Goal: Task Accomplishment & Management: Use online tool/utility

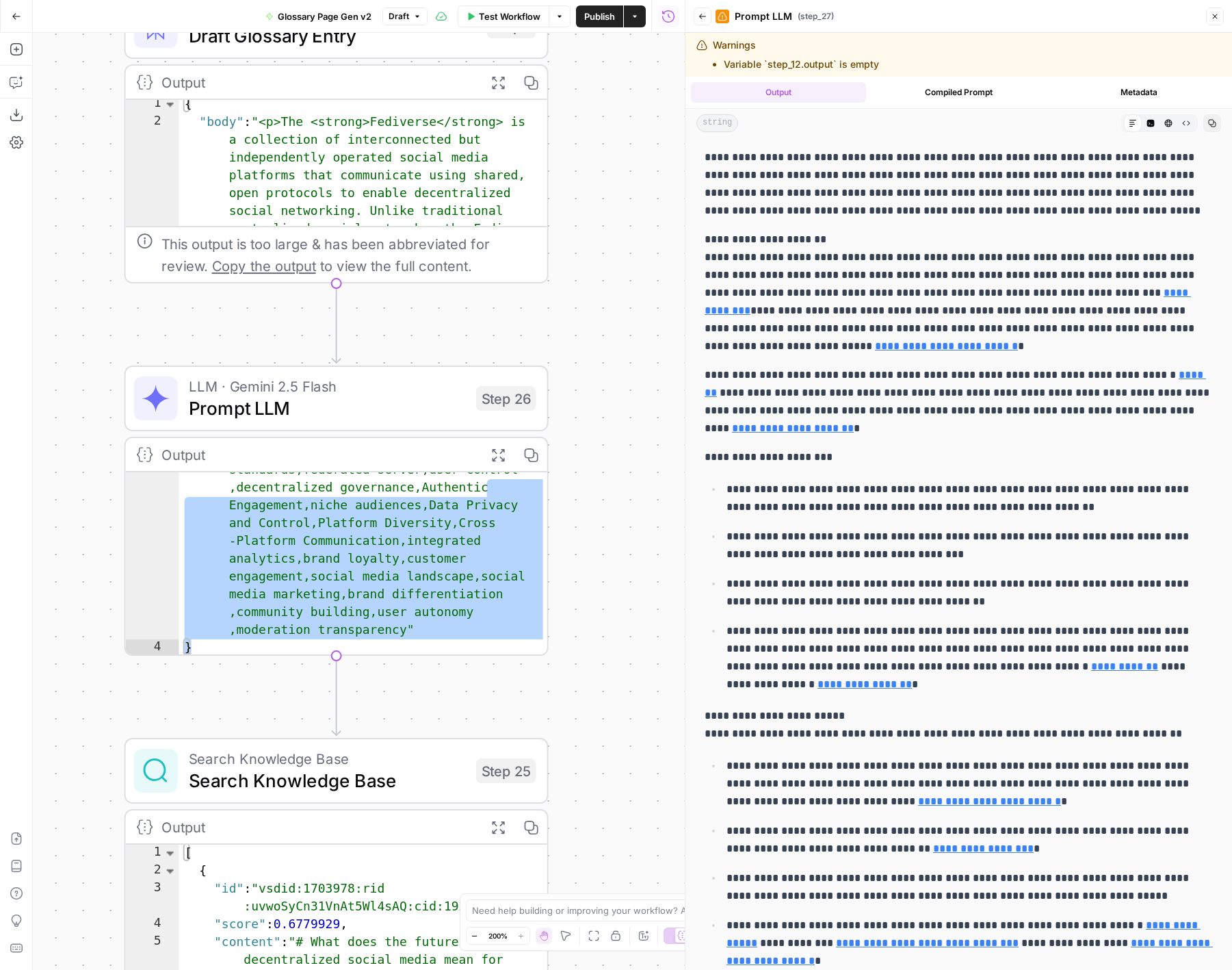
scroll to position [522, 0]
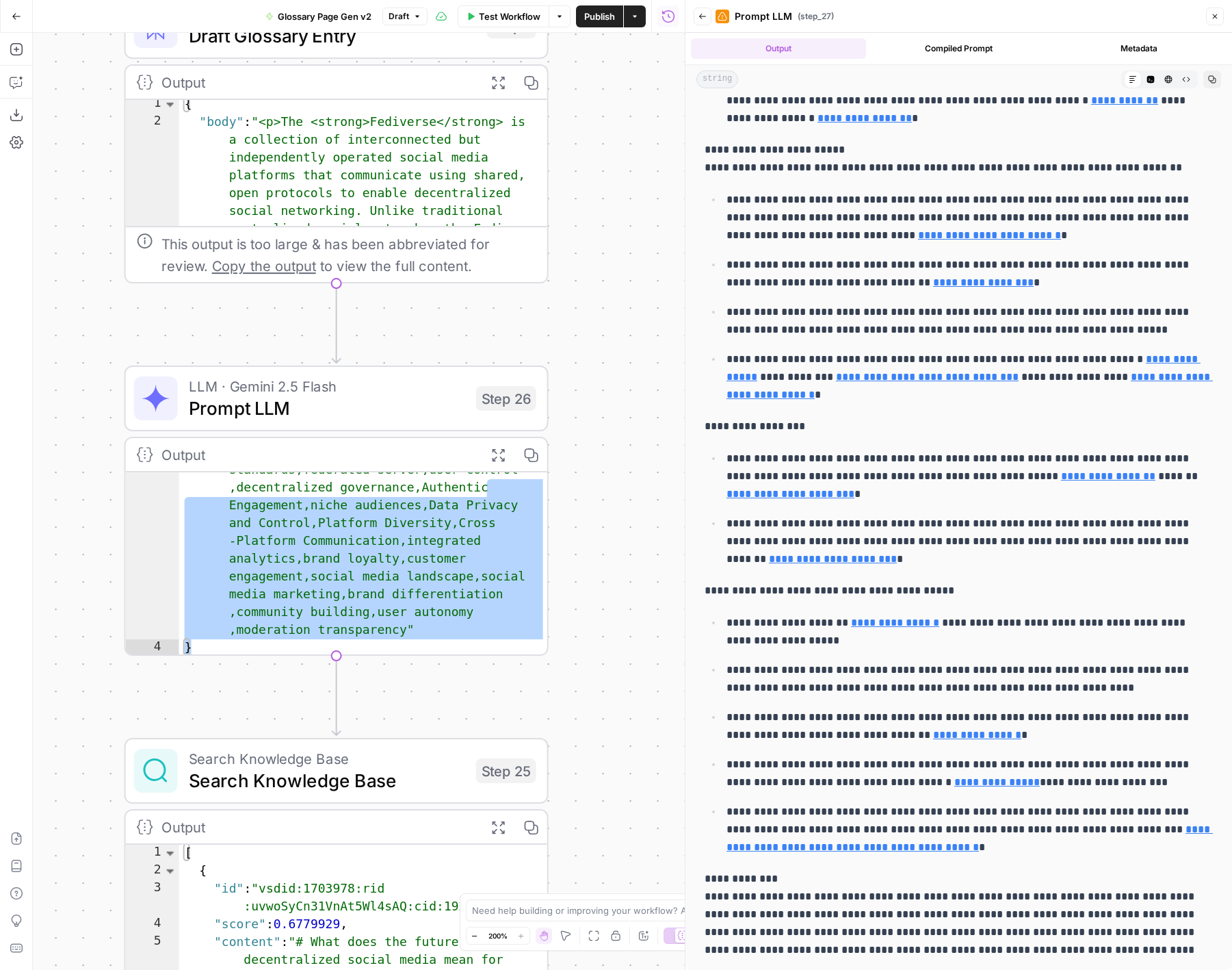
click at [17, 12] on icon "button" at bounding box center [17, 17] width 10 height 10
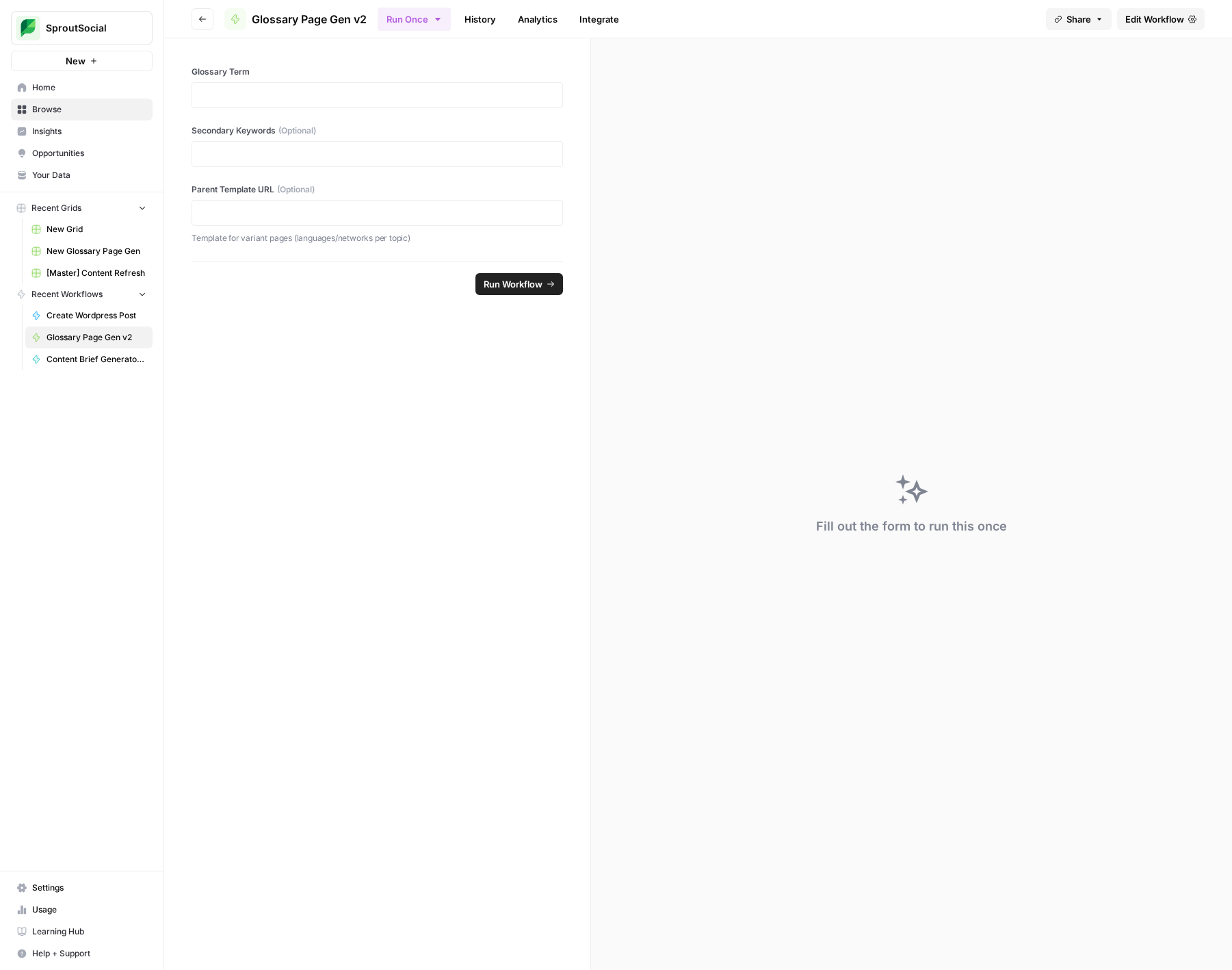
click at [198, 27] on button "Go back" at bounding box center [202, 19] width 22 height 22
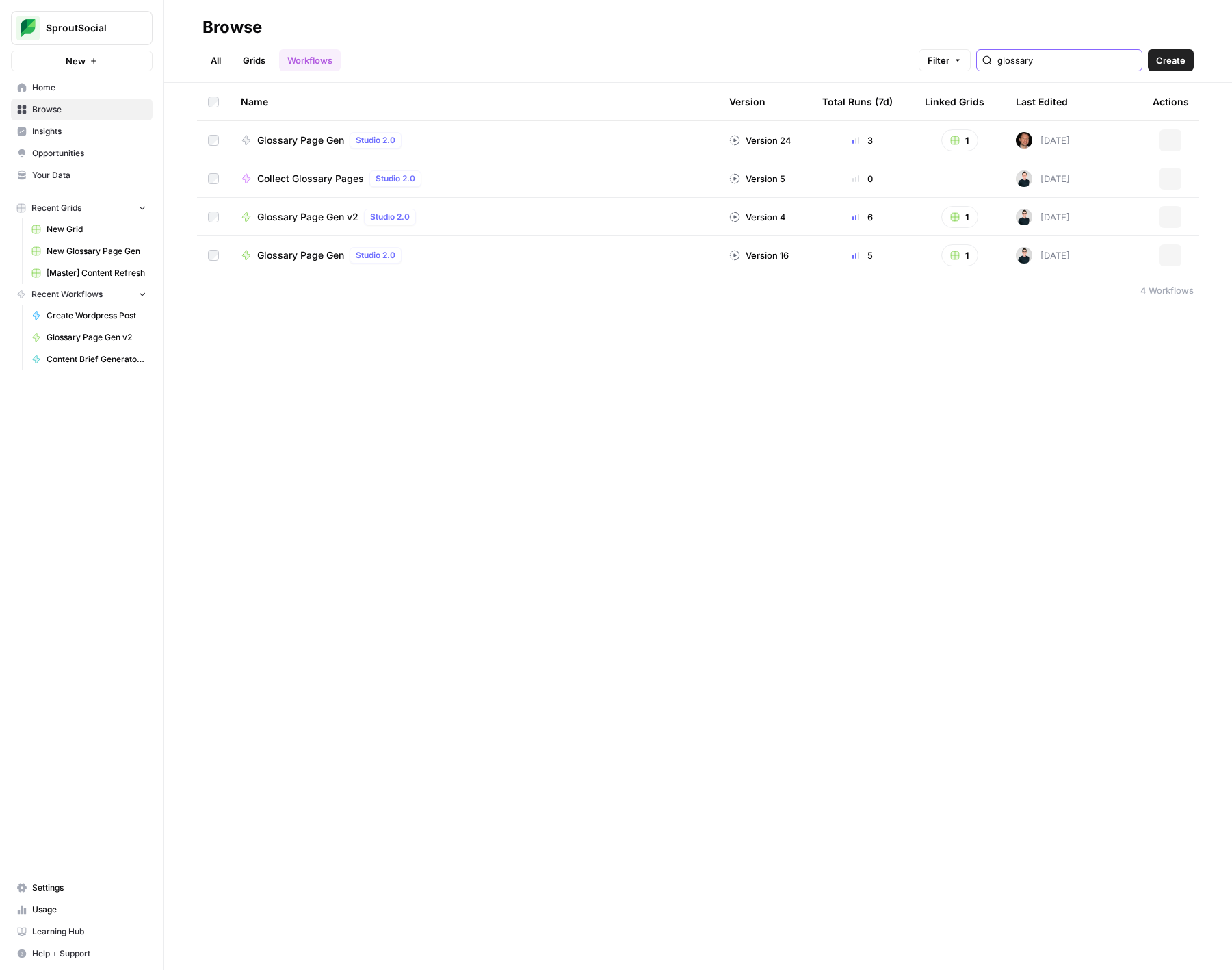
click at [1057, 59] on input "glossary" at bounding box center [1067, 61] width 139 height 14
type input "glossary"
type input "wordpress"
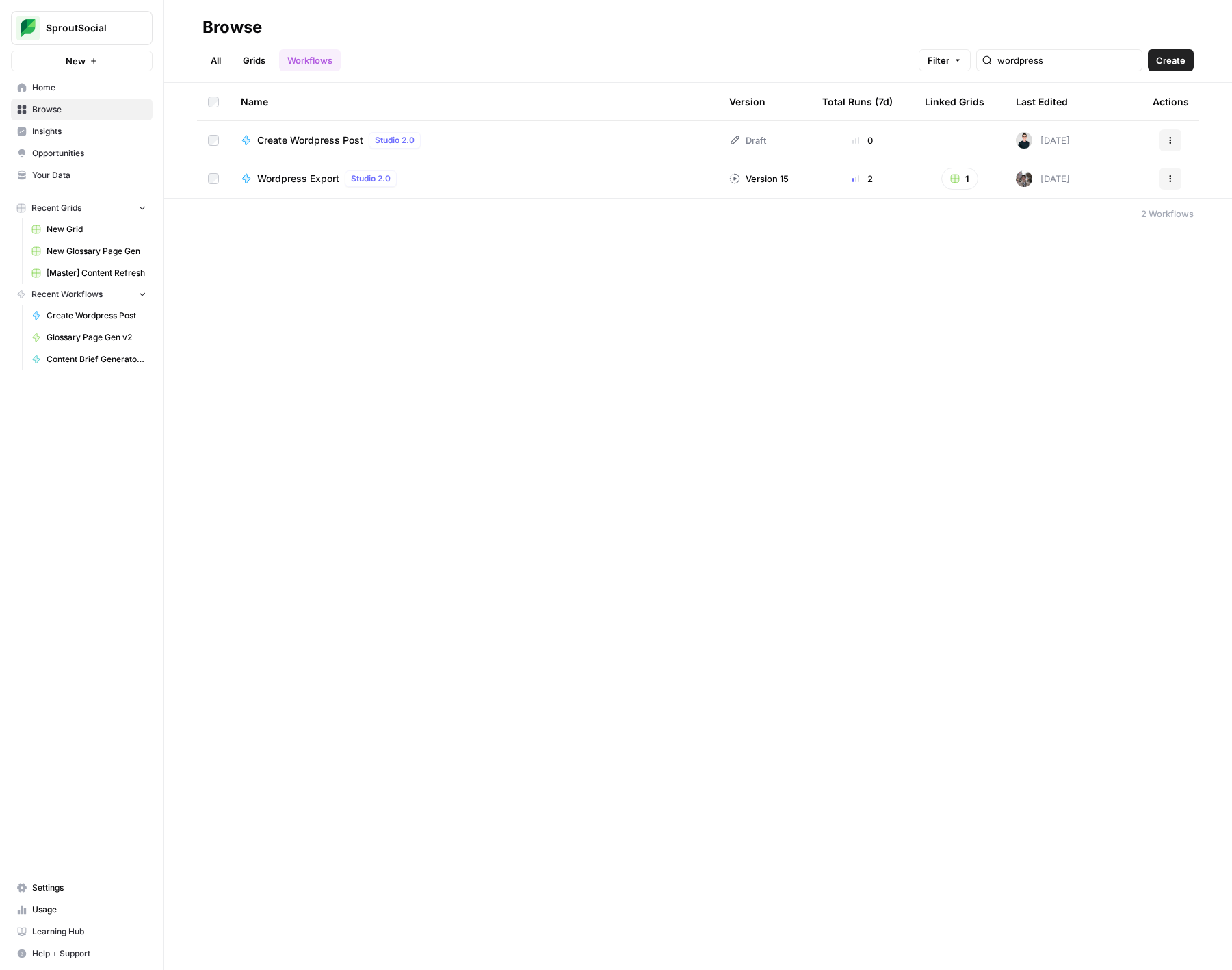
click at [306, 138] on span "Create Wordpress Post" at bounding box center [310, 141] width 106 height 14
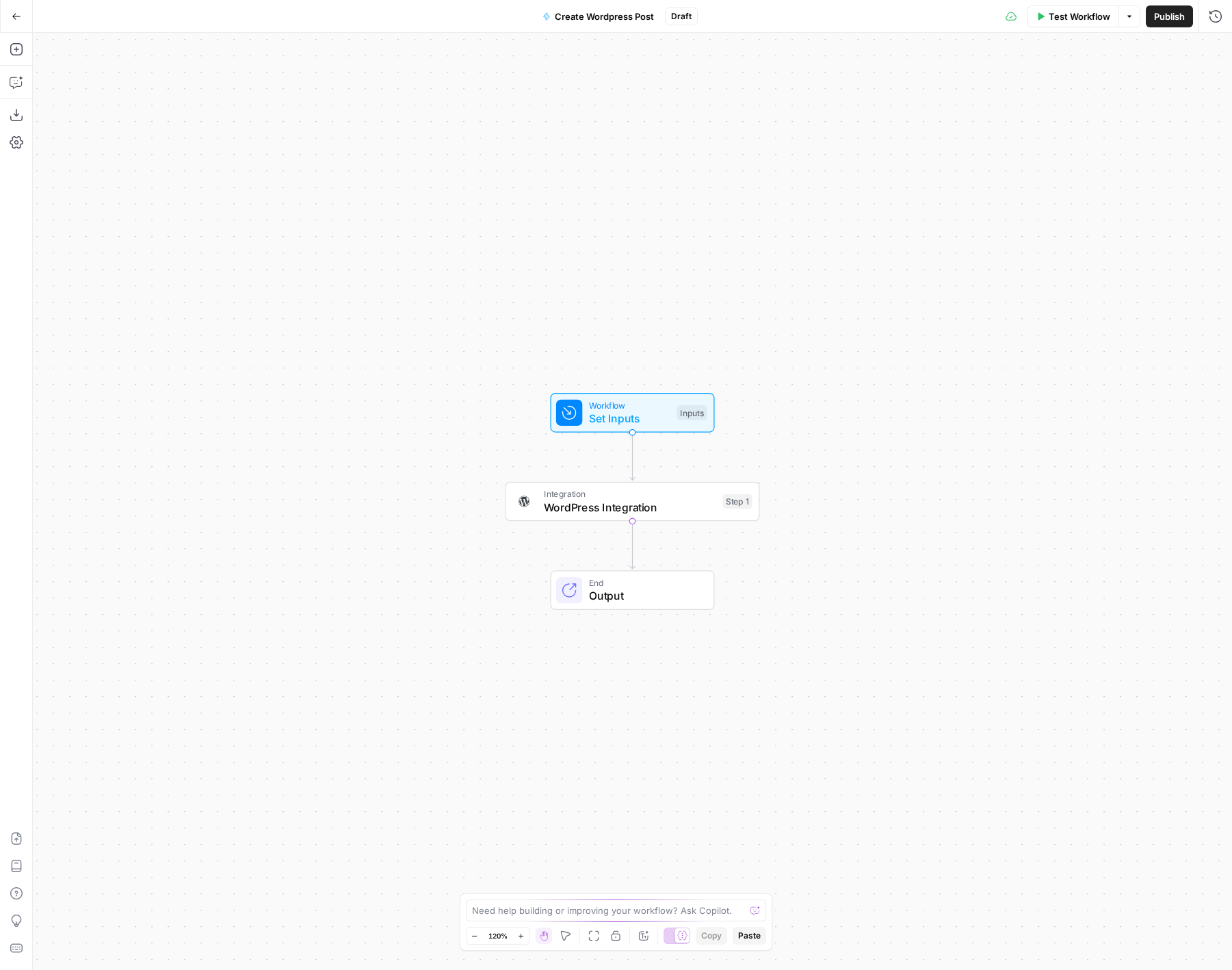
click at [615, 415] on span "Set Inputs" at bounding box center [629, 418] width 81 height 17
click at [666, 503] on span "WordPress Integration" at bounding box center [630, 508] width 173 height 17
type input "WordPress 1"
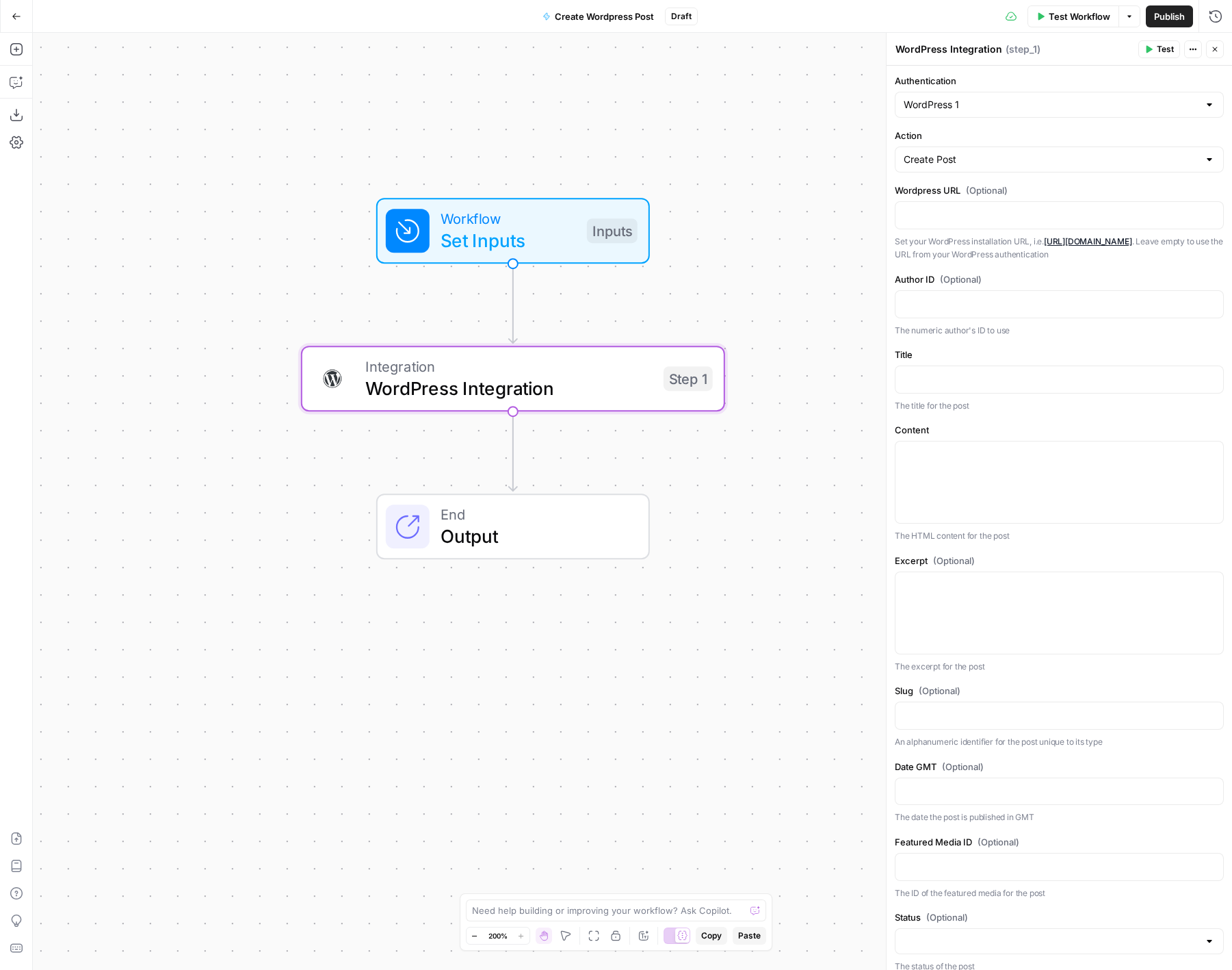
click at [657, 191] on div "Workflow Set Inputs Inputs Integration WordPress Integration Step 1 End Output" at bounding box center [632, 501] width 1199 height 937
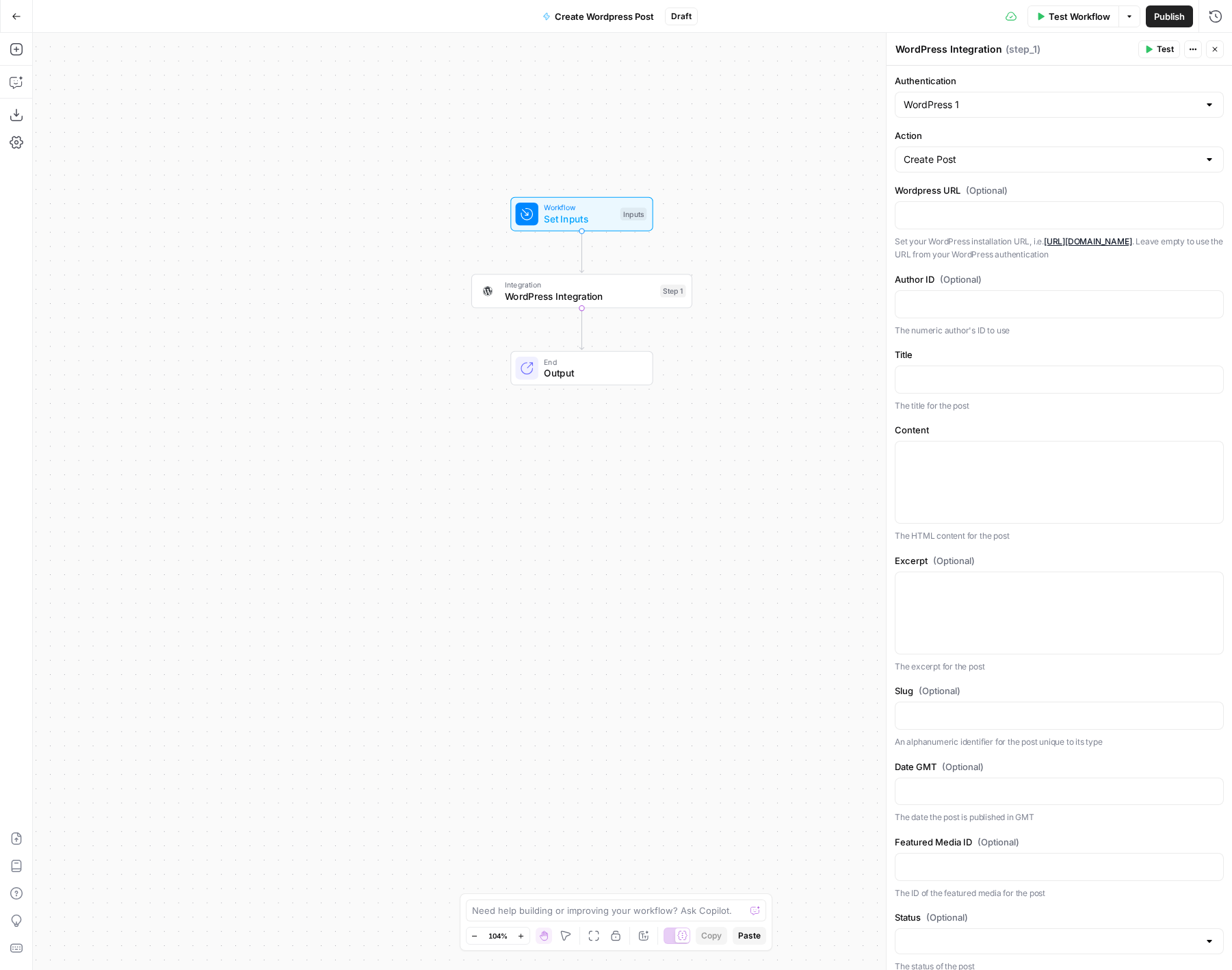
click at [749, 226] on div "Workflow Set Inputs Inputs Integration WordPress Integration Step 1 End Output" at bounding box center [632, 501] width 1199 height 937
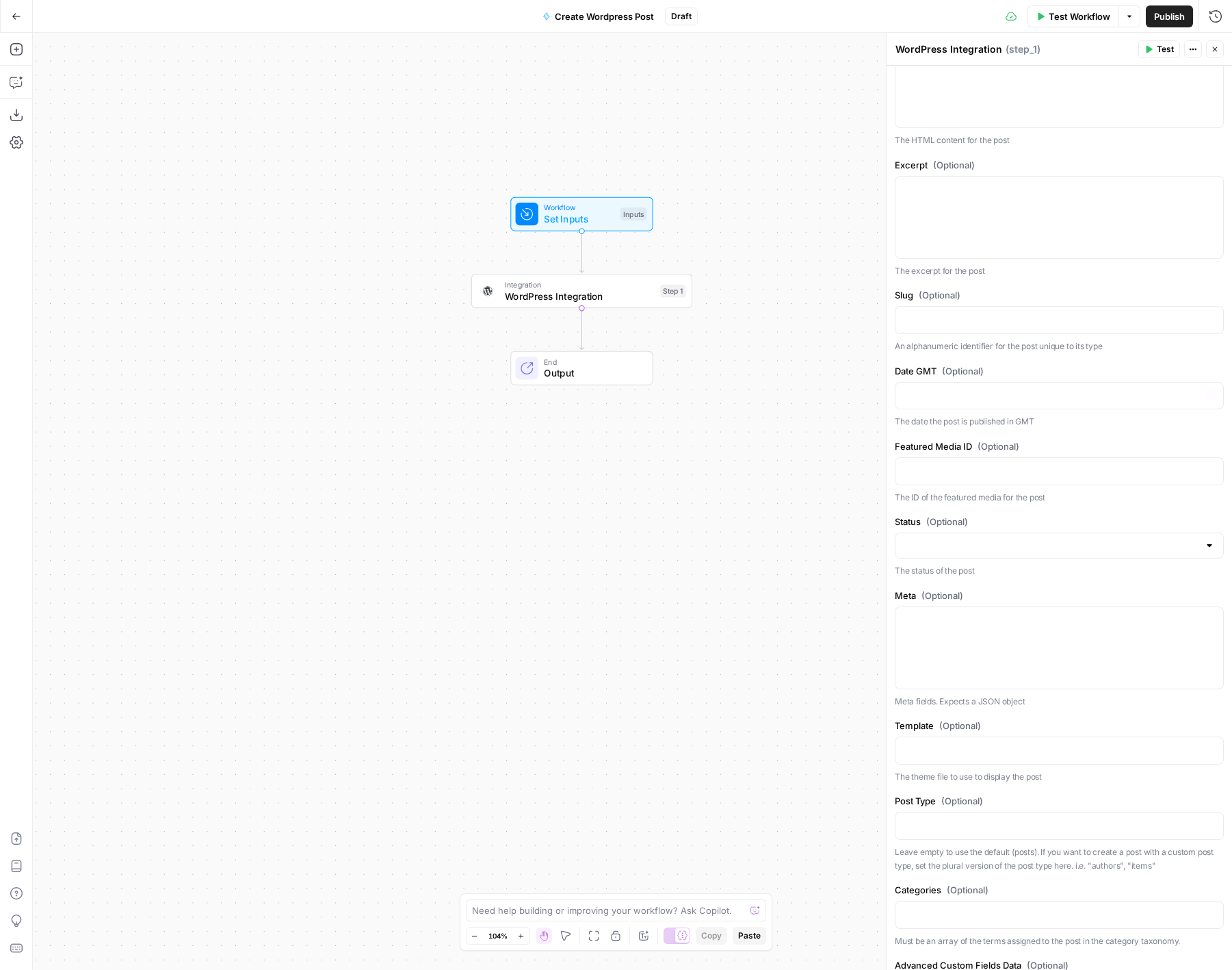
scroll to position [558, 0]
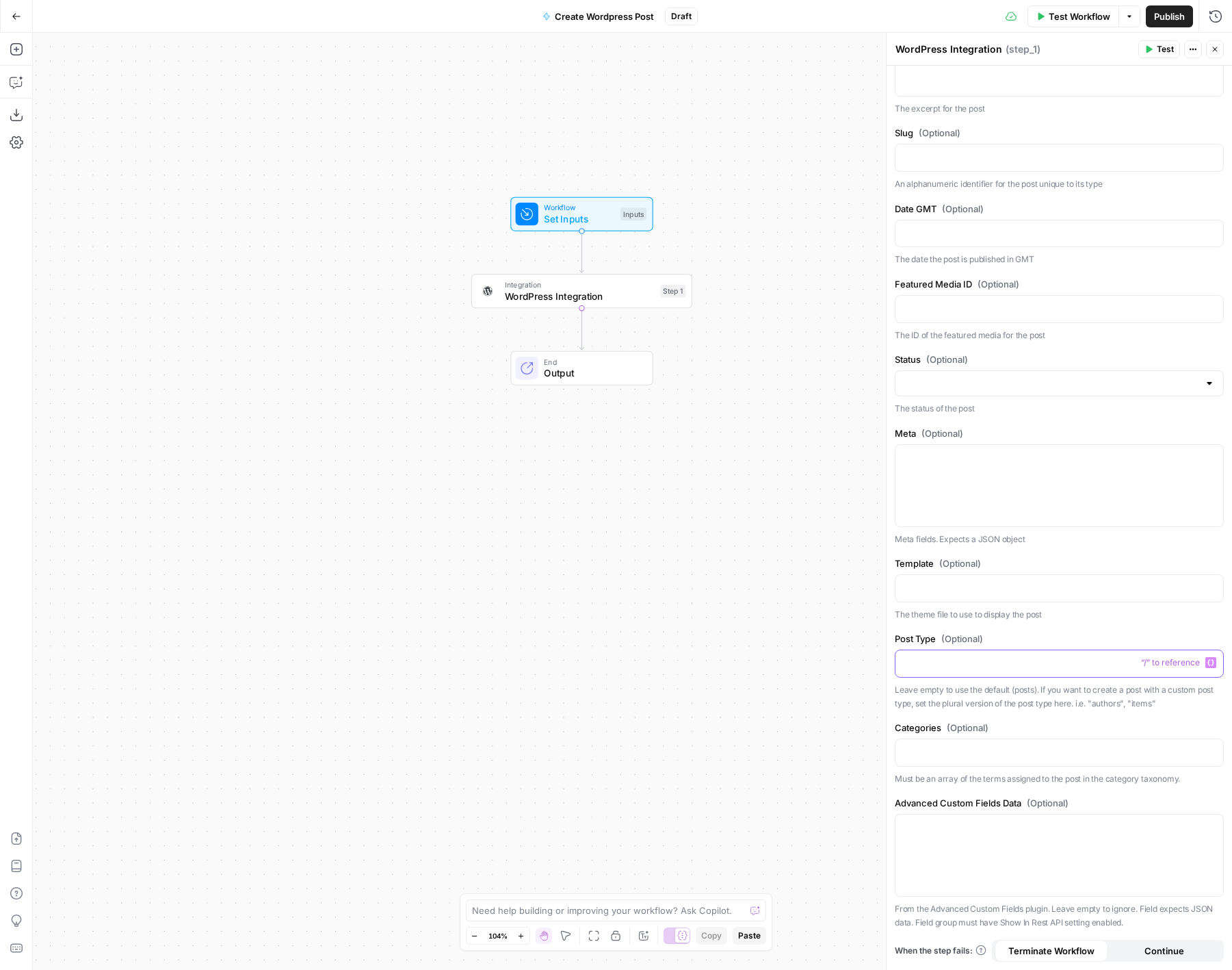
click at [1003, 664] on p at bounding box center [1059, 663] width 311 height 14
click at [1034, 586] on p at bounding box center [1059, 588] width 311 height 14
click at [1214, 382] on div at bounding box center [1210, 384] width 11 height 14
click at [1117, 341] on div "Authentication WordPress 1 Action Create Post Wordpress URL (Optional) Set your…" at bounding box center [1059, 239] width 345 height 1462
drag, startPoint x: 1009, startPoint y: 352, endPoint x: 968, endPoint y: 360, distance: 41.8
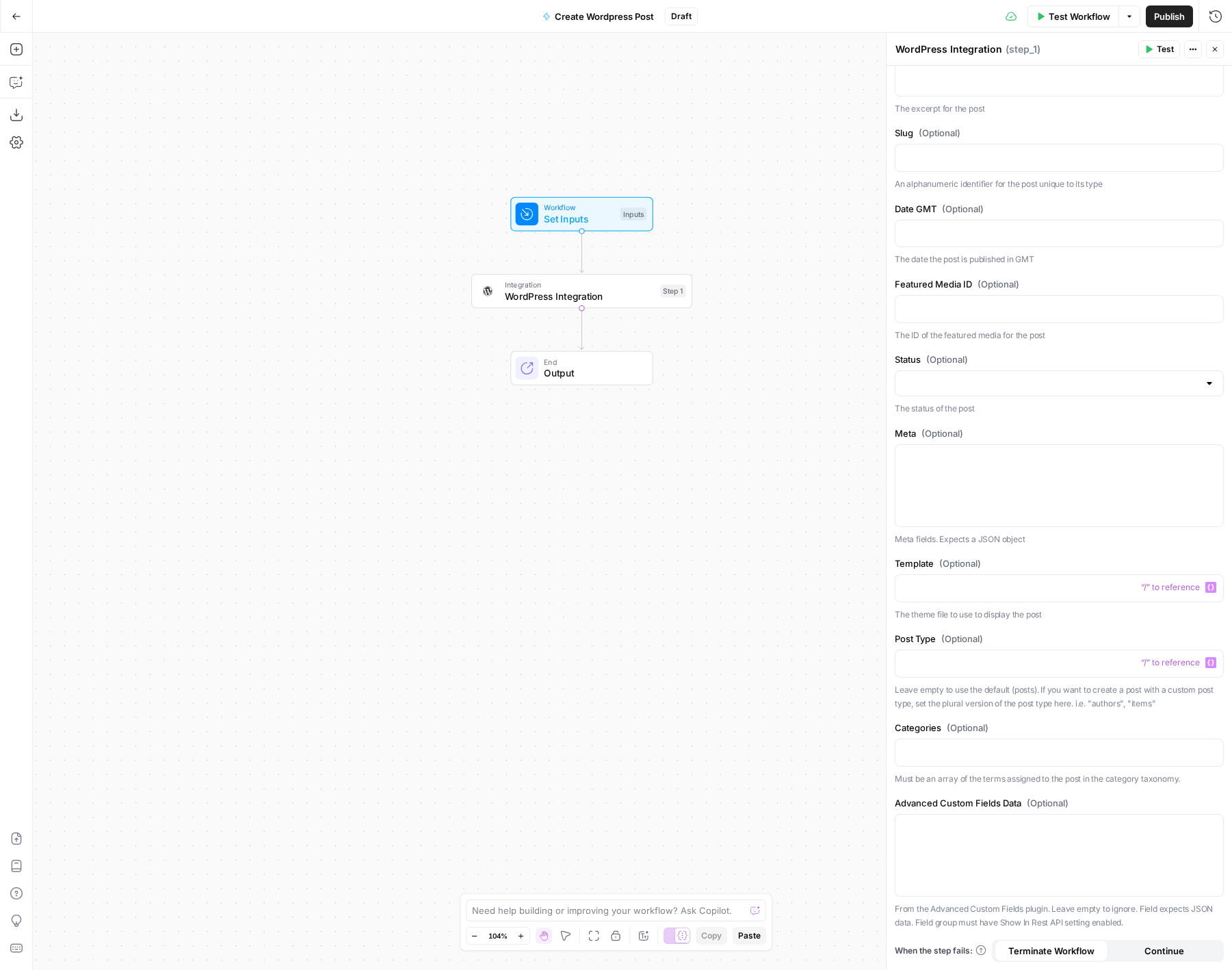
click at [968, 360] on label "Status (Optional)" at bounding box center [1059, 359] width 329 height 14
click at [924, 359] on label "Status (Optional)" at bounding box center [1059, 359] width 329 height 14
click at [924, 377] on input "Status (Optional)" at bounding box center [1051, 384] width 295 height 14
drag, startPoint x: 926, startPoint y: 359, endPoint x: 1011, endPoint y: 369, distance: 85.6
click at [1011, 369] on div "Status (Optional) The status of the post" at bounding box center [1059, 384] width 329 height 63
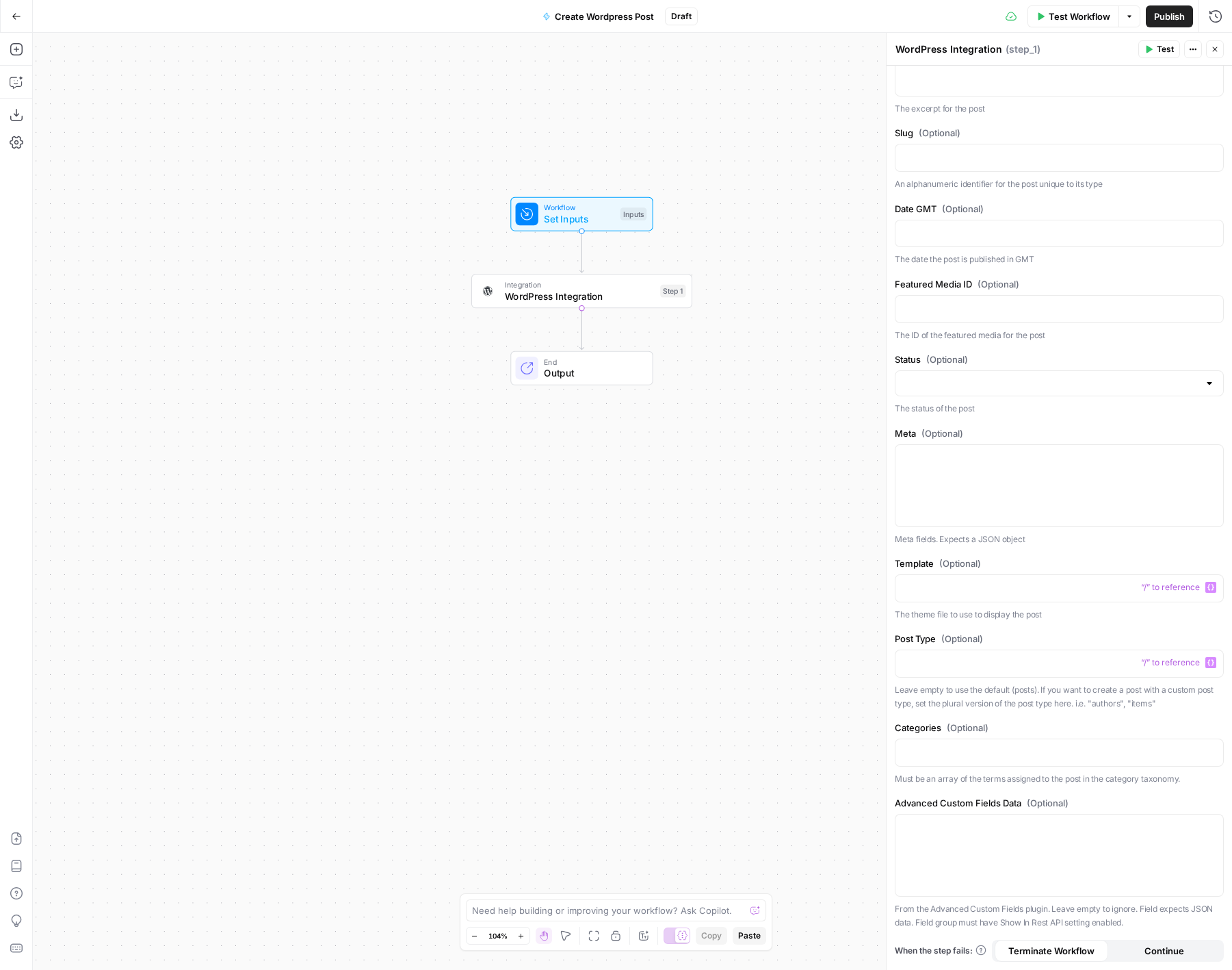
drag, startPoint x: 895, startPoint y: 336, endPoint x: 969, endPoint y: 361, distance: 78.1
click at [0, 0] on form "Authentication WordPress 1 Action Create Post Wordpress URL (Optional) Set your…" at bounding box center [0, 0] width 0 height 0
click at [784, 230] on div "Workflow Set Inputs Inputs Integration WordPress Integration Step 1 End Output" at bounding box center [632, 501] width 1199 height 937
click at [1016, 351] on div "Authentication WordPress 1 Action Create Post Wordpress URL (Optional) Set your…" at bounding box center [1059, 239] width 345 height 1462
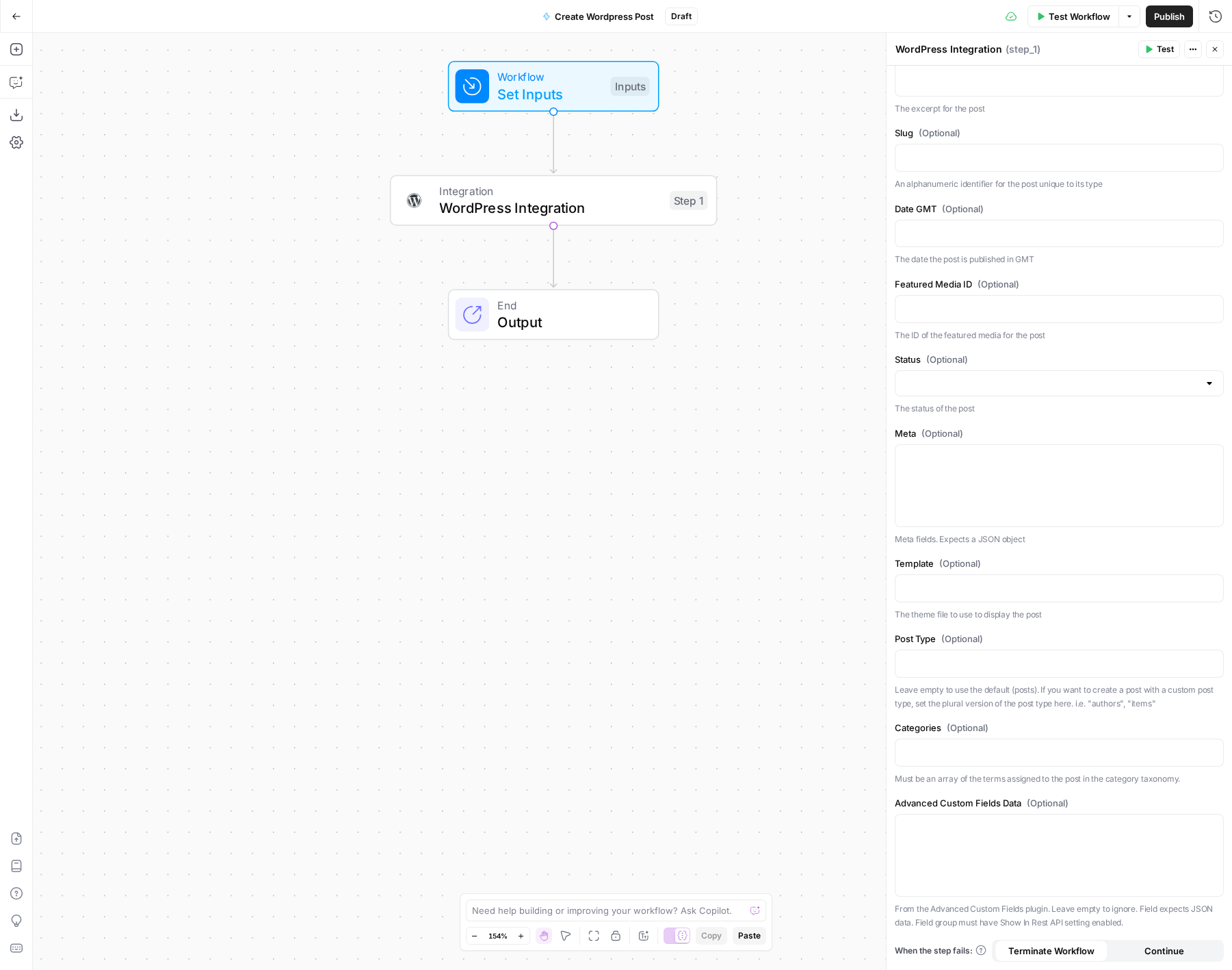
click at [978, 695] on p "Leave empty to use the default (posts). If you want to create a post with a cus…" at bounding box center [1059, 696] width 329 height 26
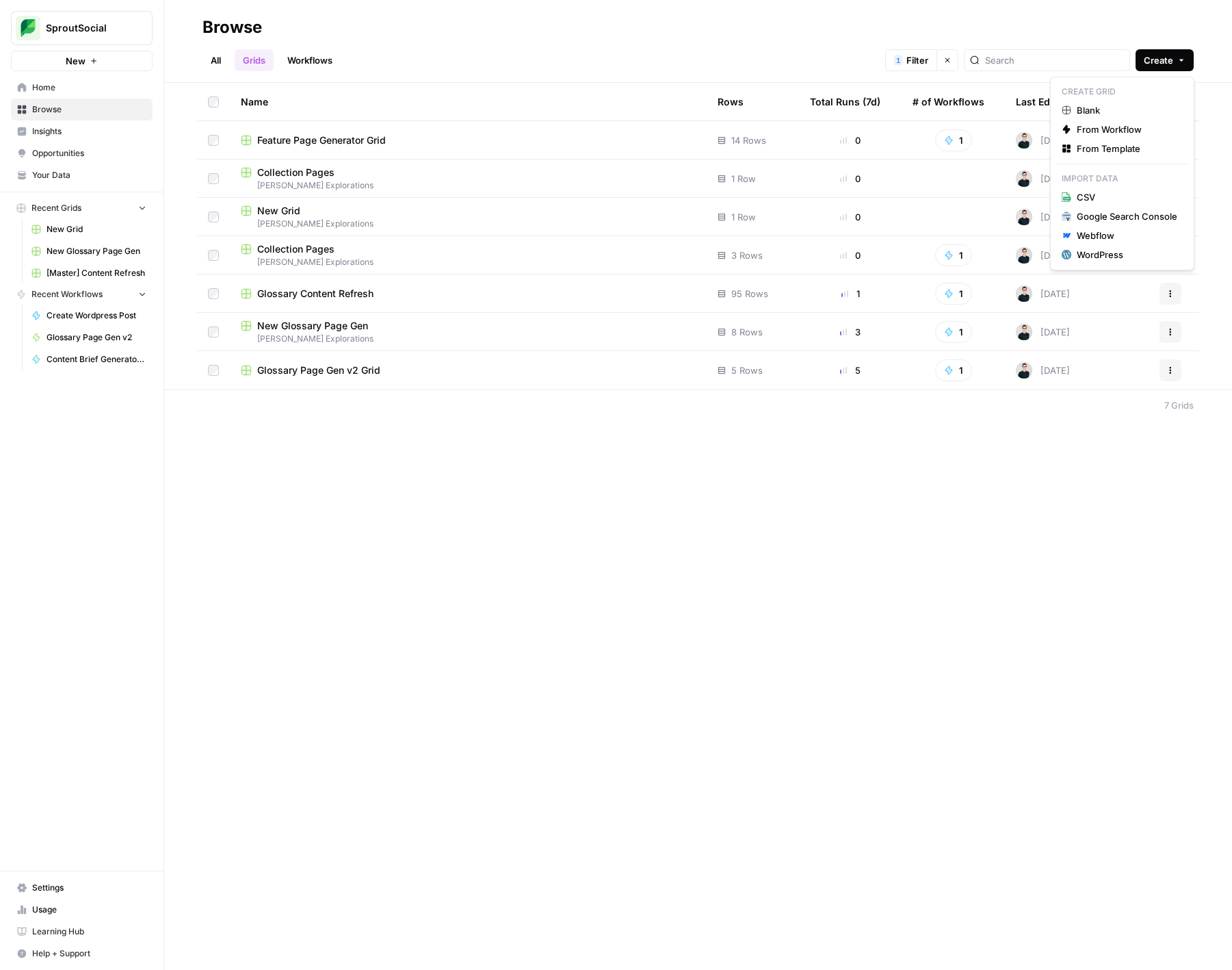
click at [1178, 59] on icon "button" at bounding box center [1182, 61] width 8 height 8
click at [502, 63] on div "All Grids Workflows 1 Filter Clear filters Create" at bounding box center [698, 54] width 991 height 33
click at [1155, 60] on span "Create" at bounding box center [1158, 61] width 29 height 14
click at [1171, 29] on div "Browse" at bounding box center [698, 27] width 991 height 22
click at [970, 545] on div "Browse All Grids Workflows 1 Filter Clear filters Create Name Rows Total Runs (…" at bounding box center [698, 485] width 1068 height 970
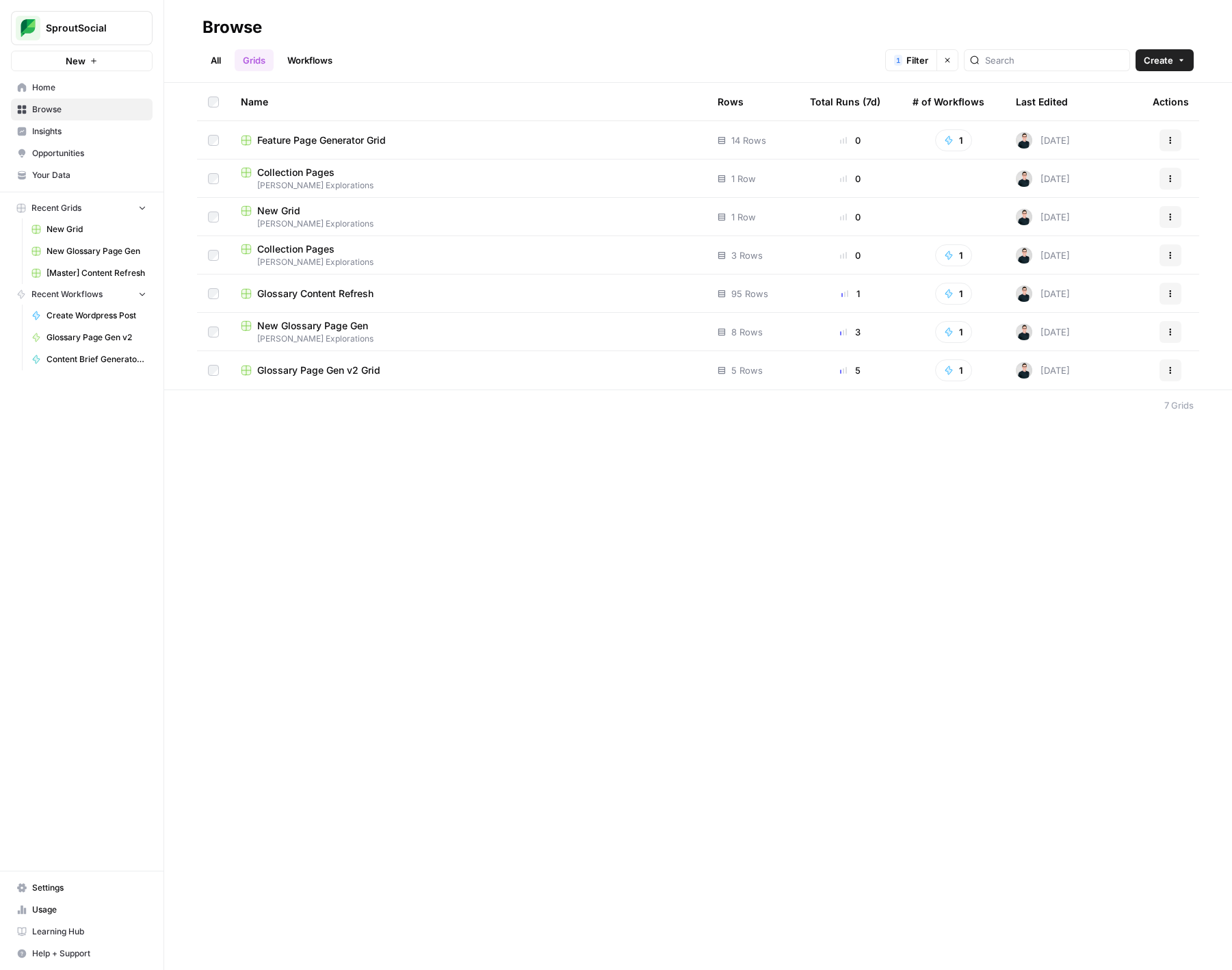
click at [981, 508] on div "Browse All Grids Workflows 1 Filter Clear filters Create Name Rows Total Runs (…" at bounding box center [698, 485] width 1068 height 970
